Goal: Transaction & Acquisition: Purchase product/service

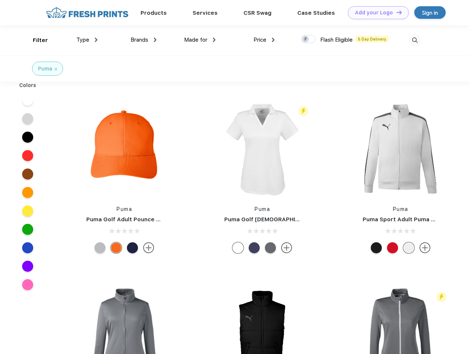
click at [376, 13] on link "Add your Logo Design Tool" at bounding box center [378, 12] width 61 height 13
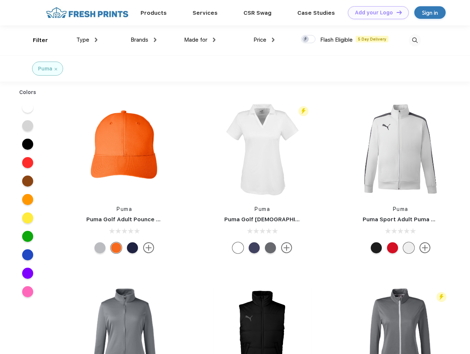
click at [0, 0] on div "Design Tool" at bounding box center [0, 0] width 0 height 0
click at [396, 12] on link "Add your Logo Design Tool" at bounding box center [378, 12] width 61 height 13
click at [35, 40] on div "Filter" at bounding box center [40, 40] width 15 height 8
click at [87, 40] on span "Type" at bounding box center [82, 40] width 13 height 7
click at [144, 40] on span "Brands" at bounding box center [140, 40] width 18 height 7
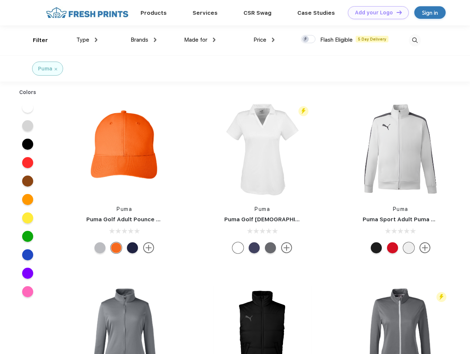
click at [200, 40] on span "Made for" at bounding box center [195, 40] width 23 height 7
click at [264, 40] on span "Price" at bounding box center [260, 40] width 13 height 7
click at [309, 40] on div at bounding box center [308, 39] width 14 height 8
click at [306, 40] on input "checkbox" at bounding box center [303, 37] width 5 height 5
click at [415, 40] on img at bounding box center [415, 40] width 12 height 12
